Goal: Book appointment/travel/reservation

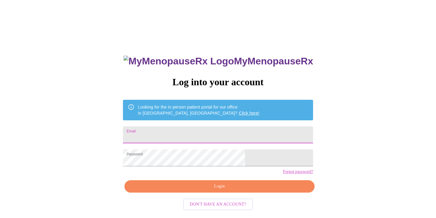
click at [174, 134] on input "Email" at bounding box center [218, 135] width 190 height 17
type input "[EMAIL_ADDRESS][DOMAIN_NAME]"
click at [212, 190] on span "Login" at bounding box center [219, 187] width 176 height 8
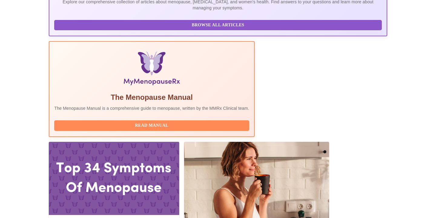
scroll to position [157, 0]
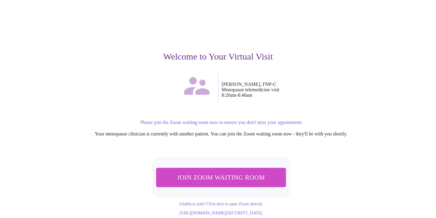
scroll to position [35, 0]
click at [218, 172] on span "Join Zoom Waiting Room" at bounding box center [221, 177] width 114 height 11
